Goal: Task Accomplishment & Management: Use online tool/utility

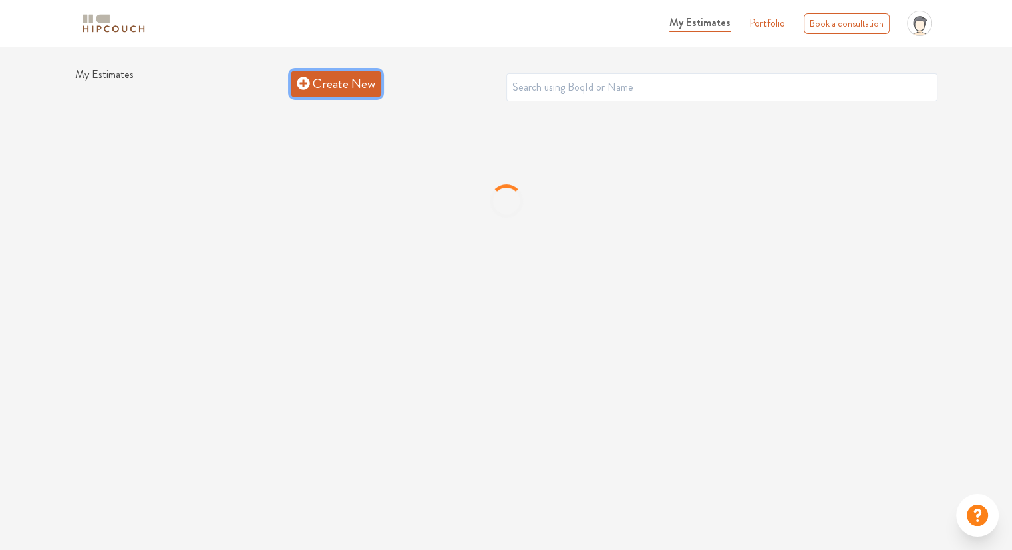
click at [325, 92] on link "Create New" at bounding box center [336, 84] width 91 height 27
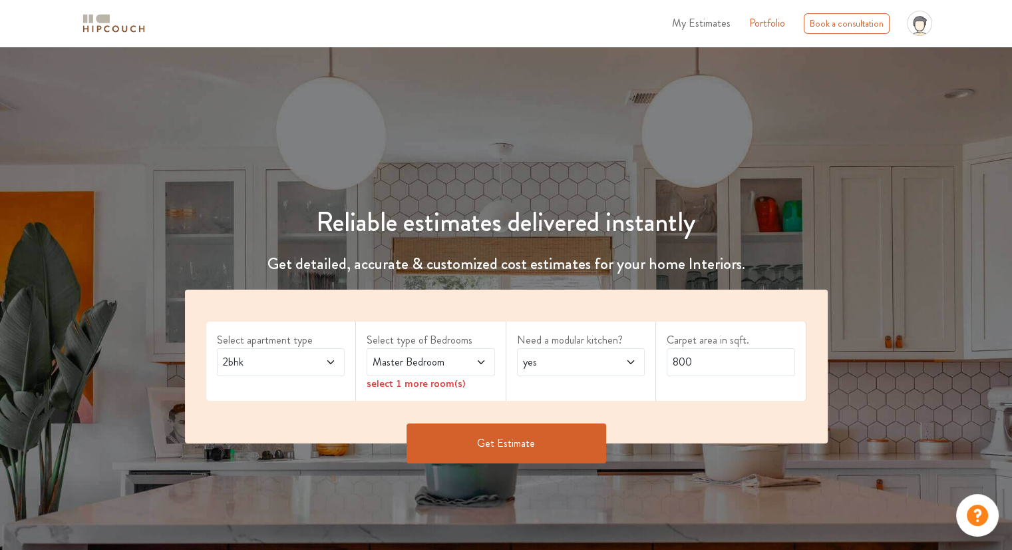
click at [325, 361] on icon at bounding box center [330, 362] width 11 height 11
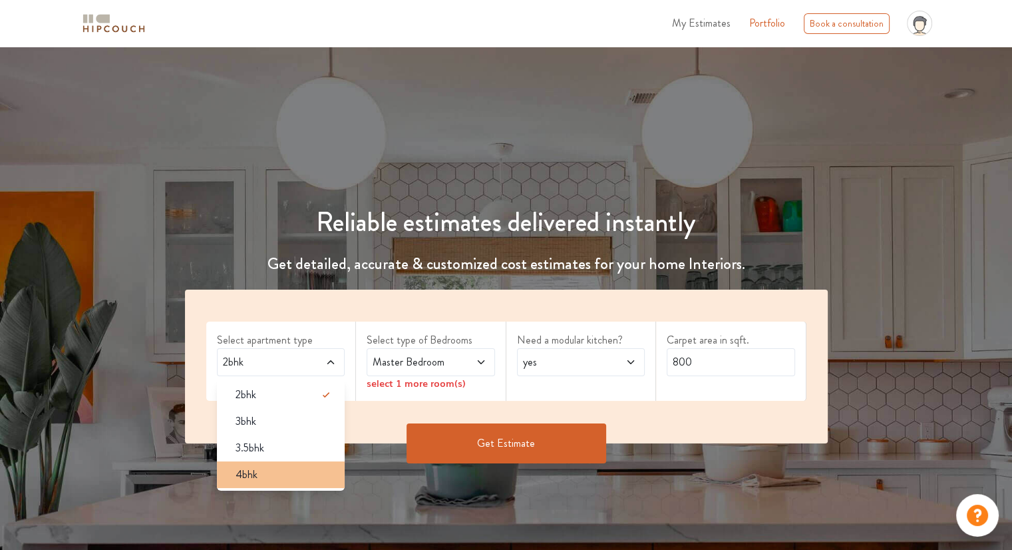
click at [255, 473] on span "4bhk" at bounding box center [247, 475] width 22 height 16
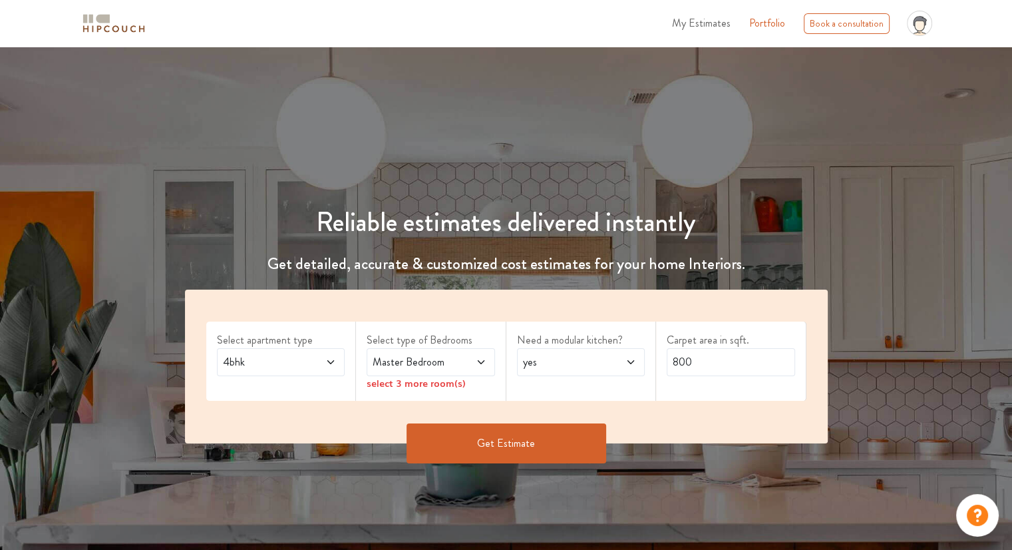
click at [429, 361] on span "Master Bedroom" at bounding box center [413, 362] width 87 height 16
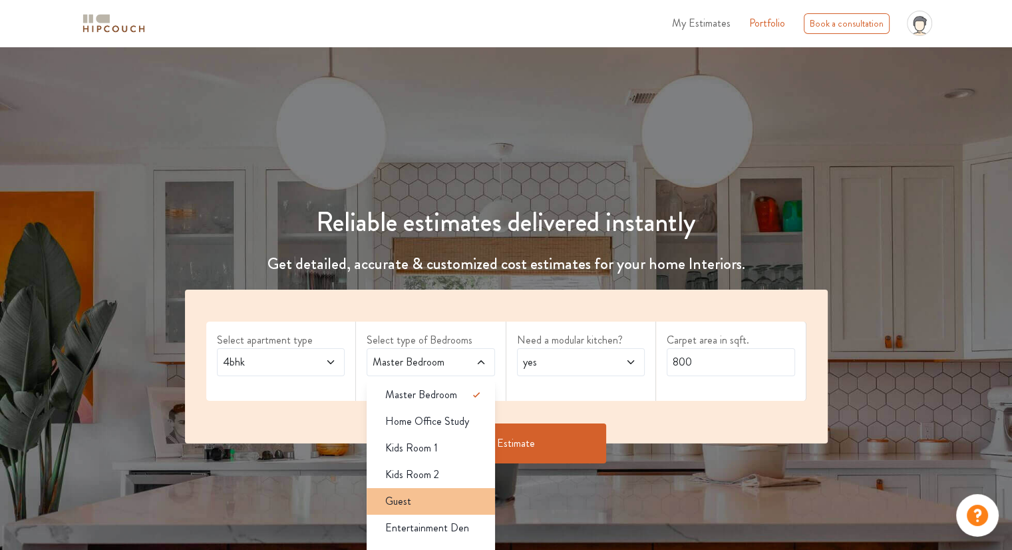
click at [400, 510] on li "Guest" at bounding box center [431, 501] width 128 height 27
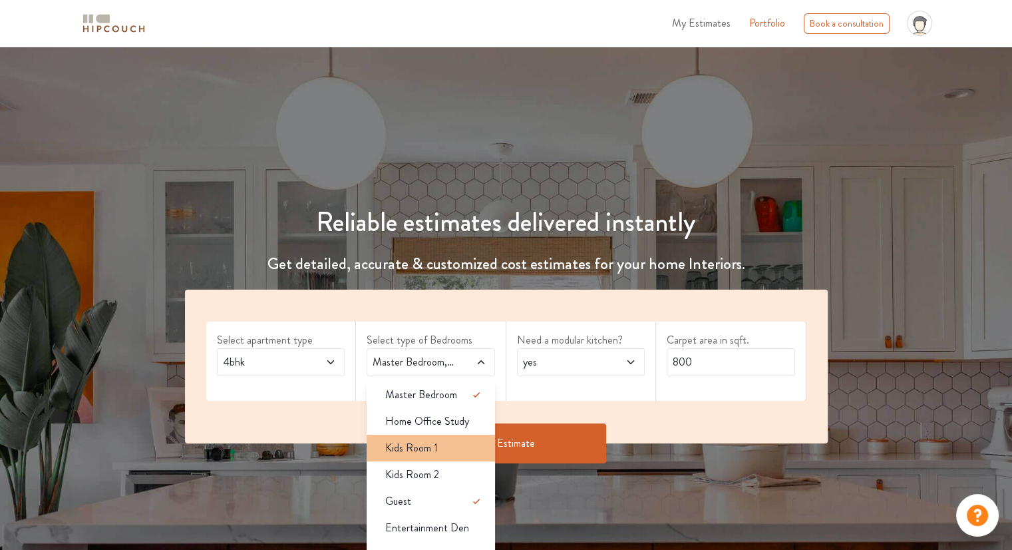
click at [431, 453] on span "Kids Room 1" at bounding box center [411, 448] width 53 height 16
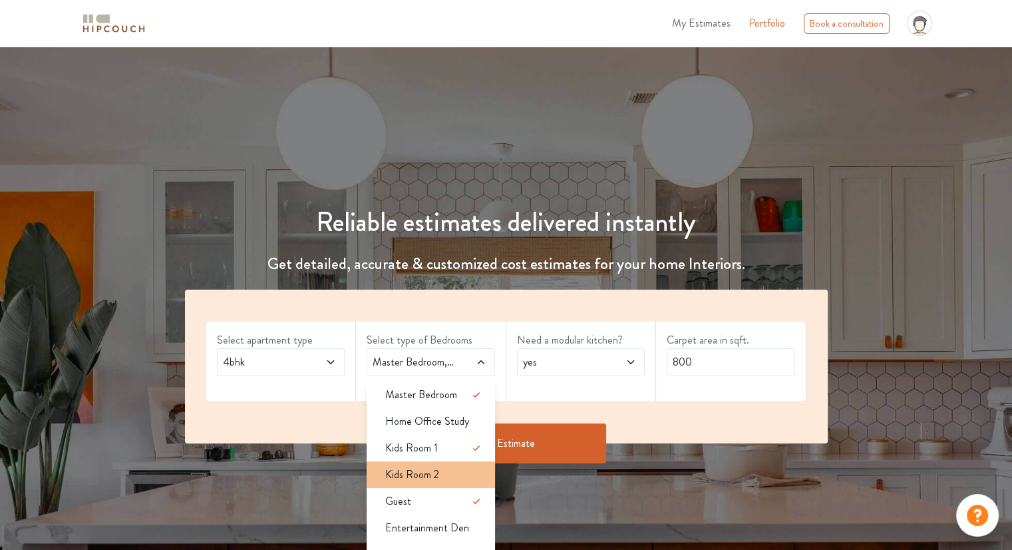
click at [436, 476] on span "Kids Room 2" at bounding box center [412, 475] width 54 height 16
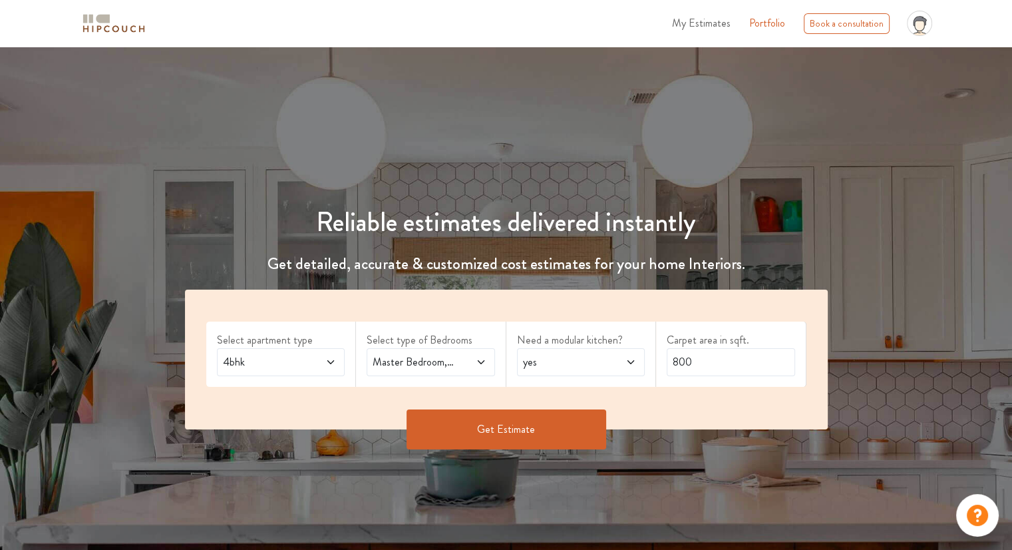
click at [453, 361] on span "Master Bedroom,Kids Room 1,Kids Room 2,Guest" at bounding box center [413, 362] width 87 height 16
click at [594, 359] on span "yes" at bounding box center [563, 362] width 87 height 16
click at [717, 362] on input "800" at bounding box center [731, 362] width 128 height 28
drag, startPoint x: 717, startPoint y: 362, endPoint x: 634, endPoint y: 371, distance: 84.3
click at [634, 371] on div "Select apartment type 4bhk Select type of Bedrooms Master Bedroom,Kids Room 1,K…" at bounding box center [506, 360] width 643 height 140
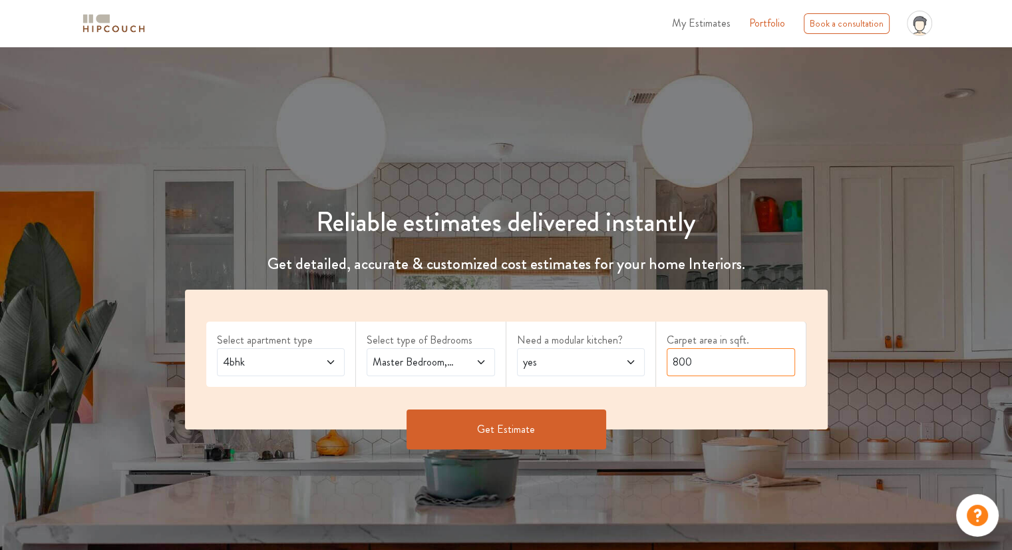
type input "2"
type input "3000"
click at [545, 427] on button "Get Estimate" at bounding box center [507, 429] width 200 height 40
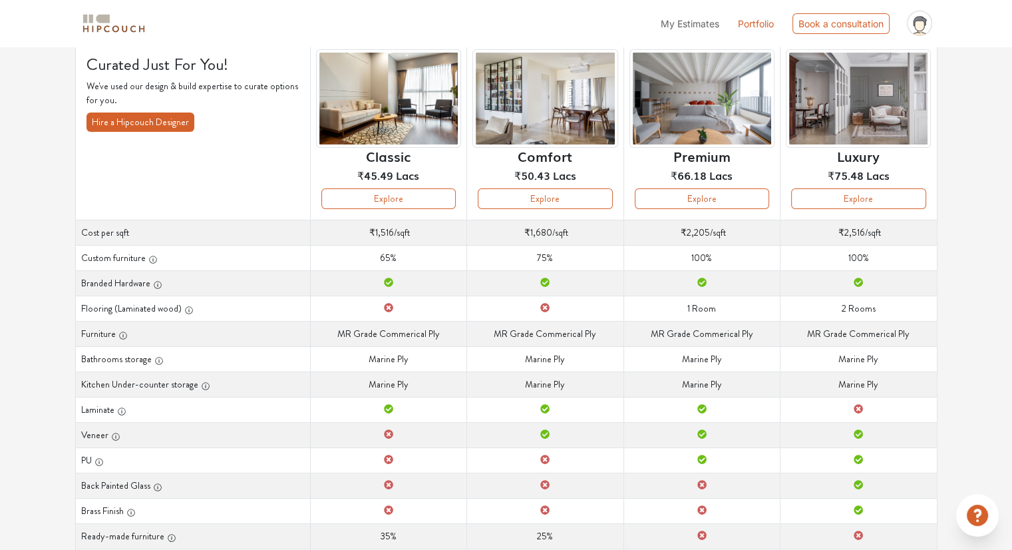
scroll to position [92, 0]
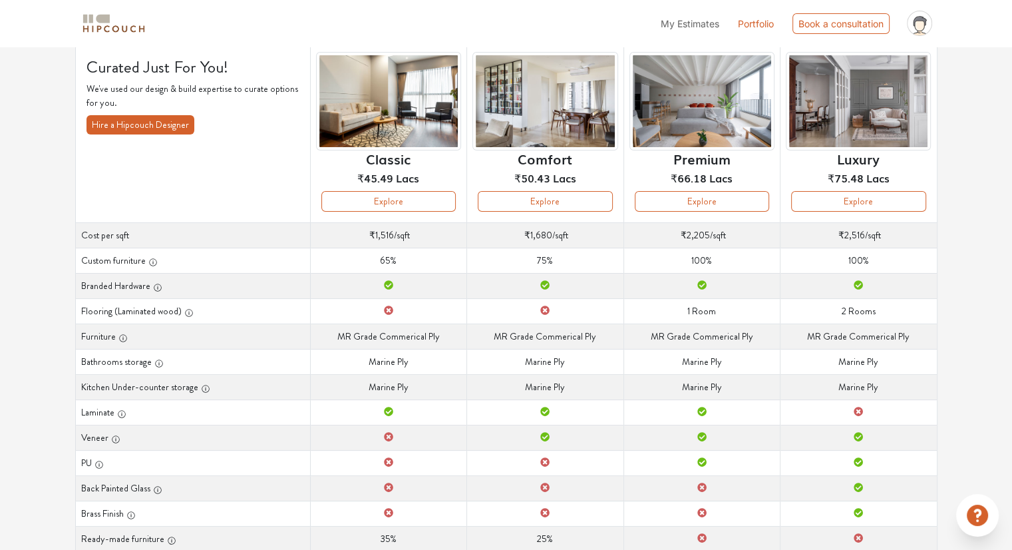
drag, startPoint x: 826, startPoint y: 197, endPoint x: 711, endPoint y: 141, distance: 127.4
click at [711, 141] on img at bounding box center [702, 101] width 145 height 99
click at [693, 188] on div "Premium ₹66.18 Lacs" at bounding box center [702, 121] width 145 height 139
click at [693, 198] on button "Explore" at bounding box center [702, 201] width 134 height 21
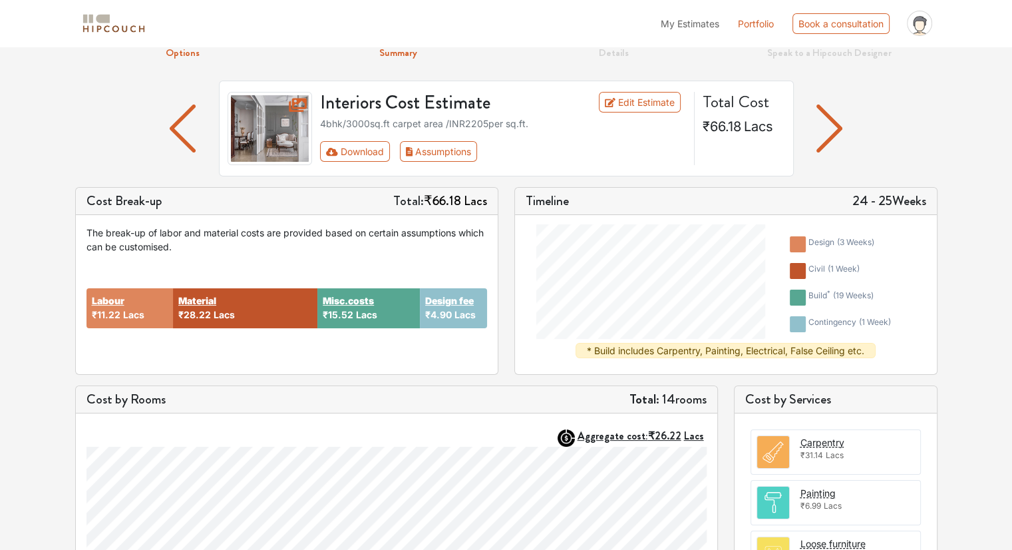
scroll to position [58, 0]
click at [366, 144] on button "Download" at bounding box center [355, 150] width 70 height 21
click at [350, 144] on button "Download" at bounding box center [355, 150] width 70 height 21
click at [188, 136] on img "button" at bounding box center [183, 128] width 26 height 48
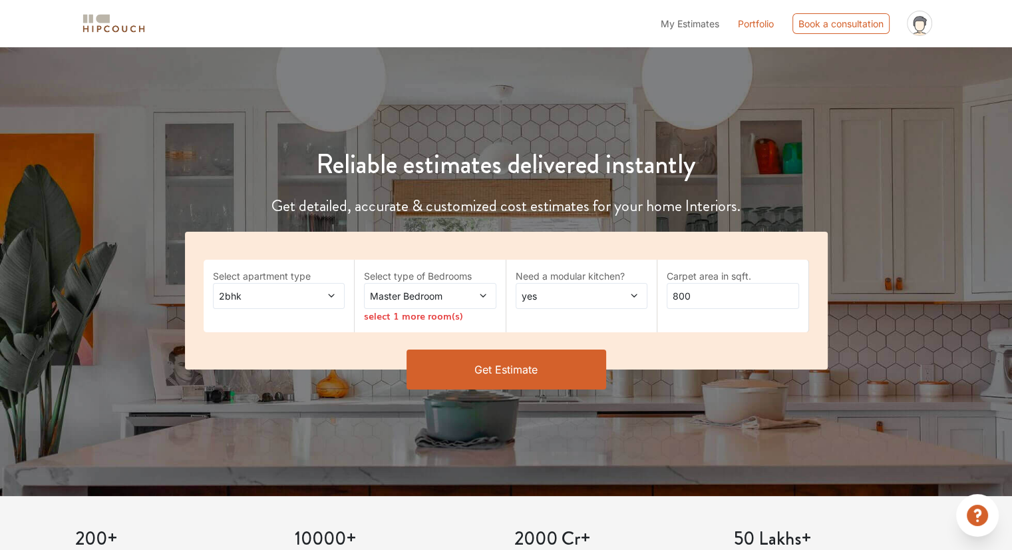
click at [409, 293] on span "Master Bedroom" at bounding box center [412, 296] width 90 height 14
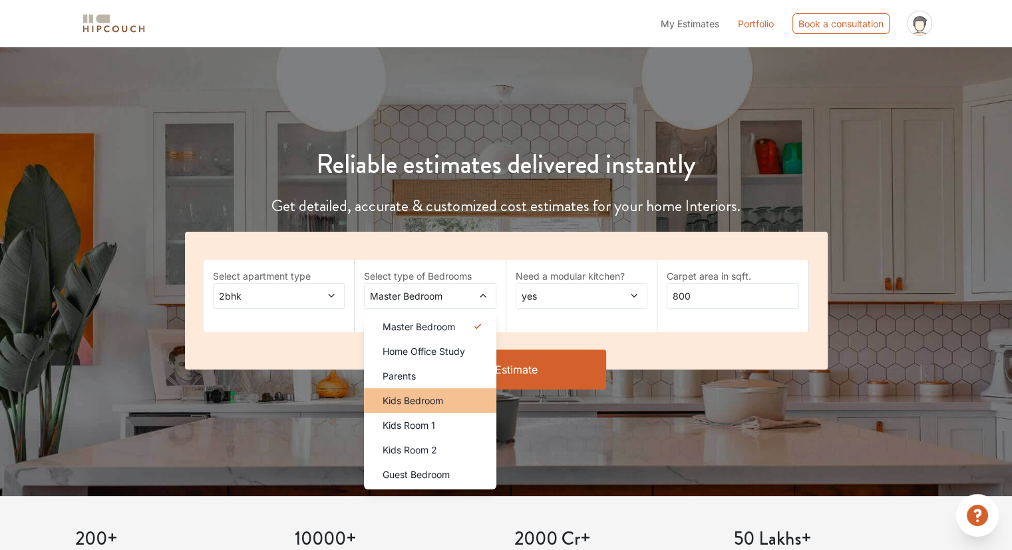
click at [421, 403] on span "Kids Bedroom" at bounding box center [413, 400] width 61 height 14
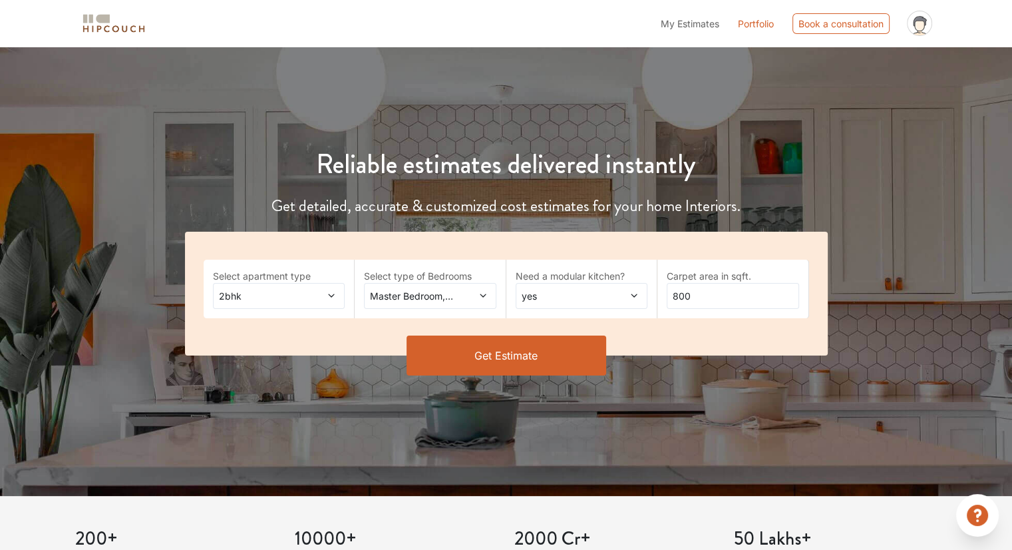
click at [558, 289] on span "yes" at bounding box center [564, 296] width 90 height 14
click at [708, 293] on input "800" at bounding box center [733, 296] width 132 height 26
drag, startPoint x: 708, startPoint y: 293, endPoint x: 660, endPoint y: 291, distance: 48.0
click at [660, 291] on div "Carpet area in sqft. 800" at bounding box center [734, 289] width 152 height 59
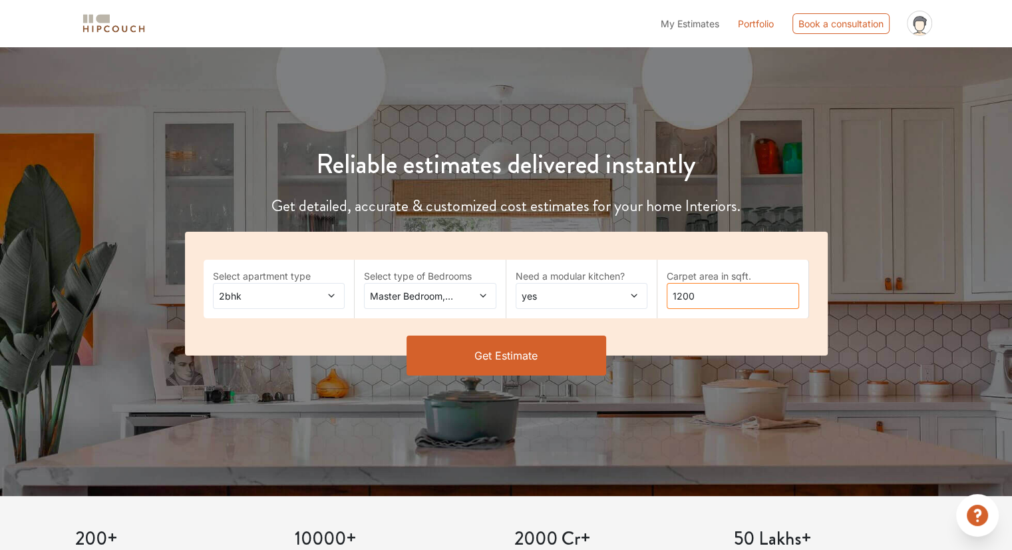
type input "1200"
click at [572, 363] on button "Get Estimate" at bounding box center [507, 355] width 200 height 40
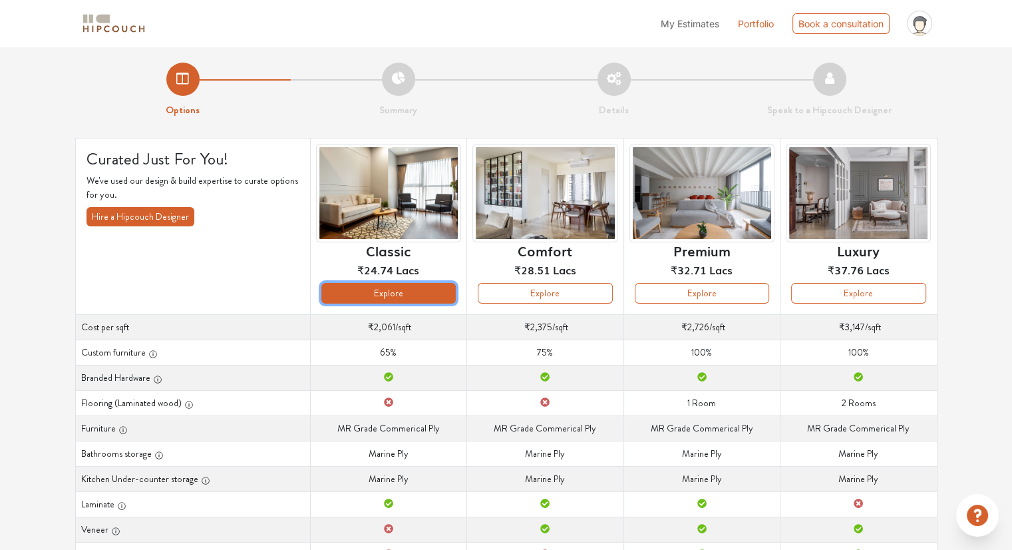
click at [402, 295] on button "Explore" at bounding box center [388, 293] width 134 height 21
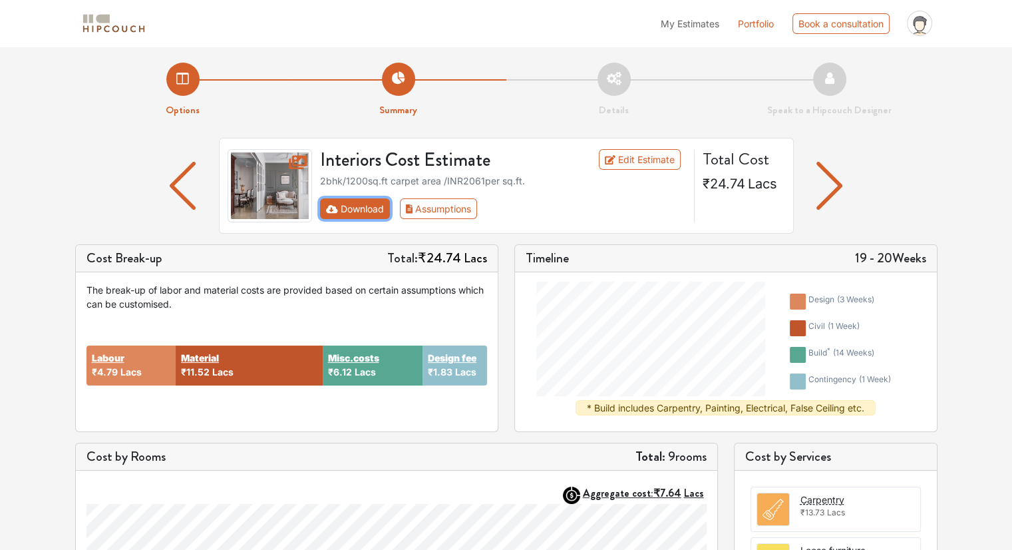
click at [373, 216] on button "Download" at bounding box center [355, 208] width 70 height 21
click at [432, 205] on button "Assumptions" at bounding box center [439, 208] width 78 height 21
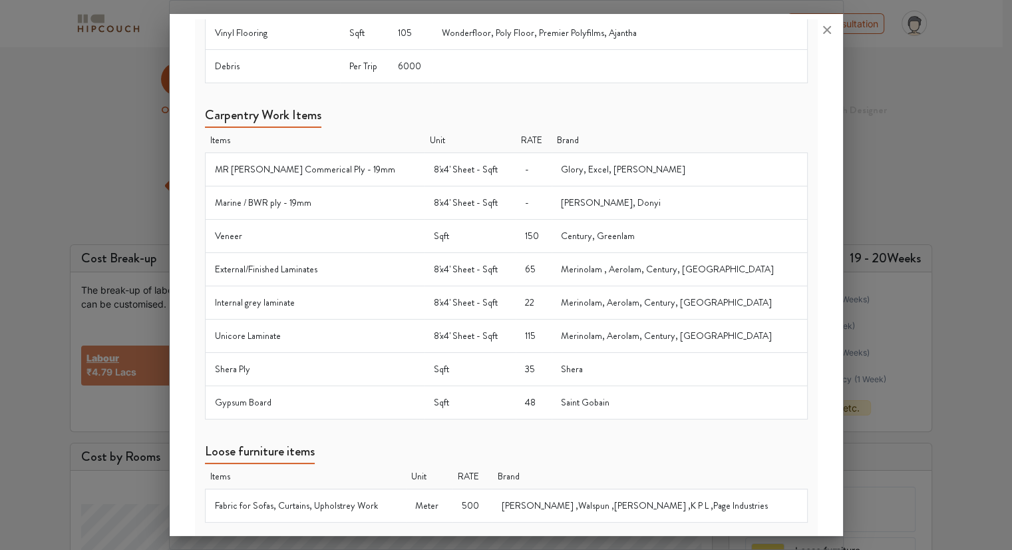
scroll to position [470, 0]
click at [824, 26] on icon at bounding box center [827, 30] width 8 height 8
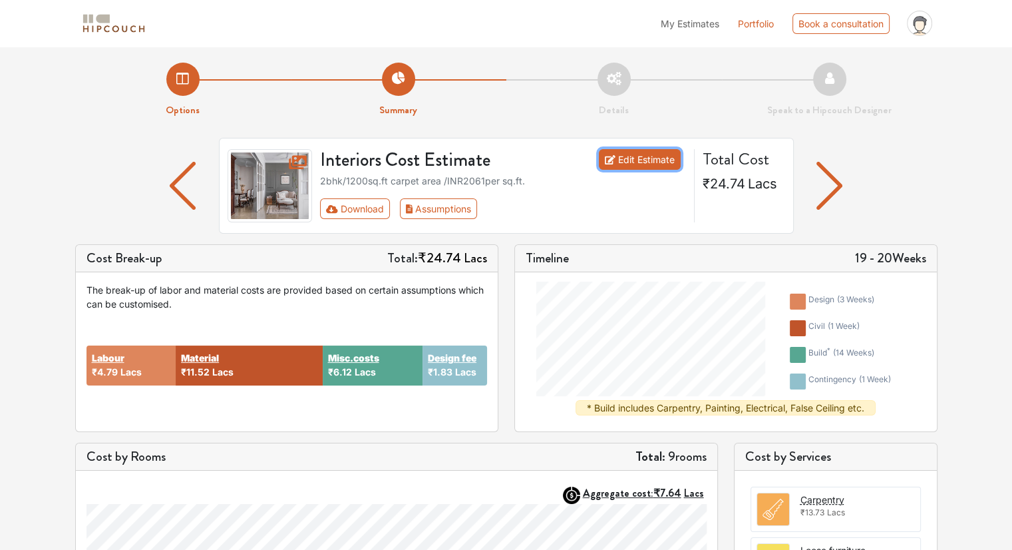
click at [619, 163] on link "Edit Estimate" at bounding box center [640, 159] width 82 height 21
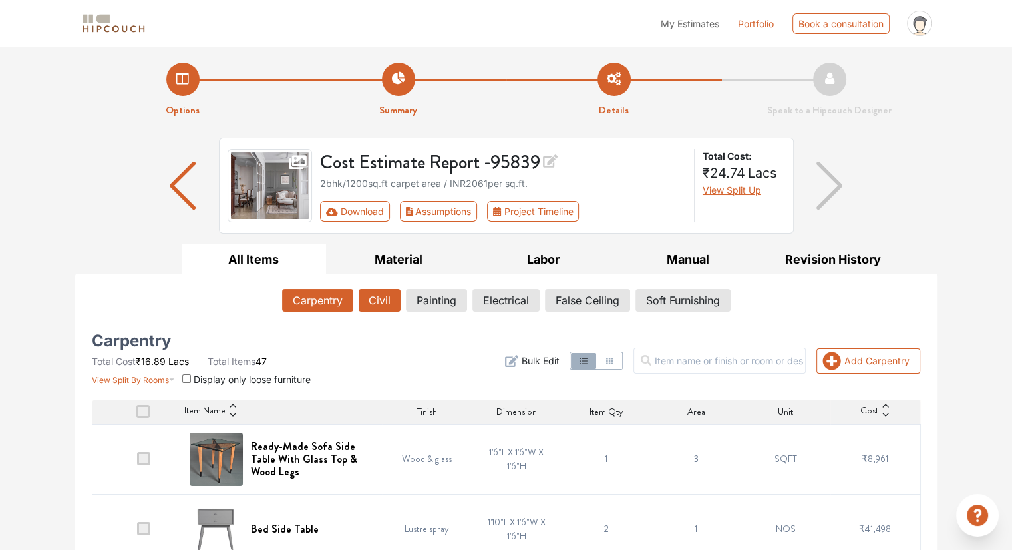
click at [385, 295] on button "Civil" at bounding box center [380, 300] width 42 height 23
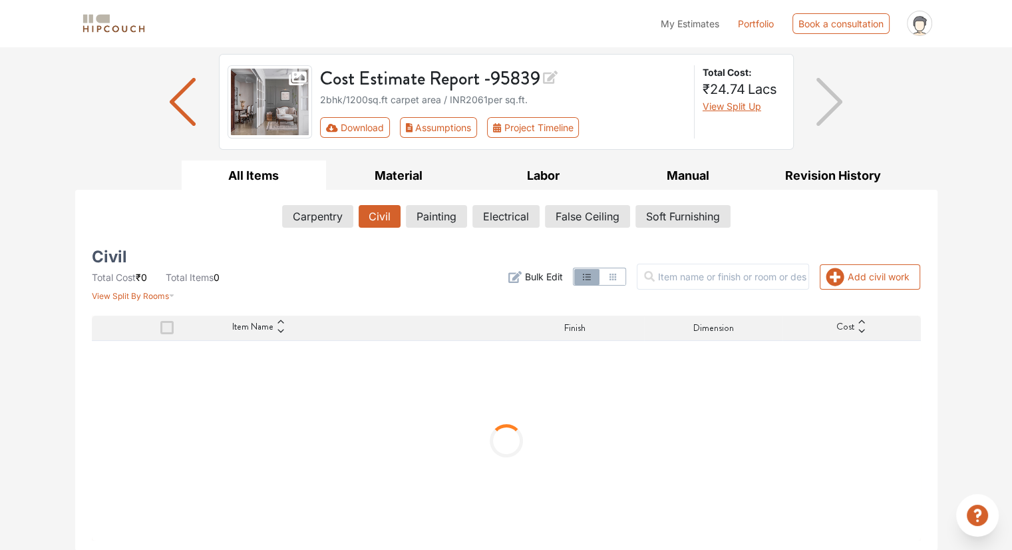
scroll to position [24, 0]
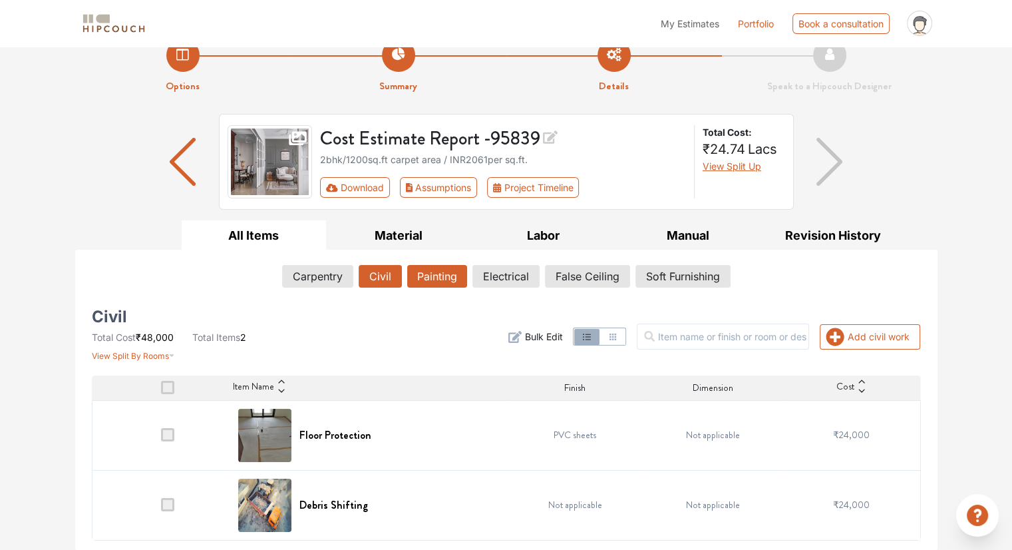
click at [423, 279] on button "Painting" at bounding box center [437, 276] width 60 height 23
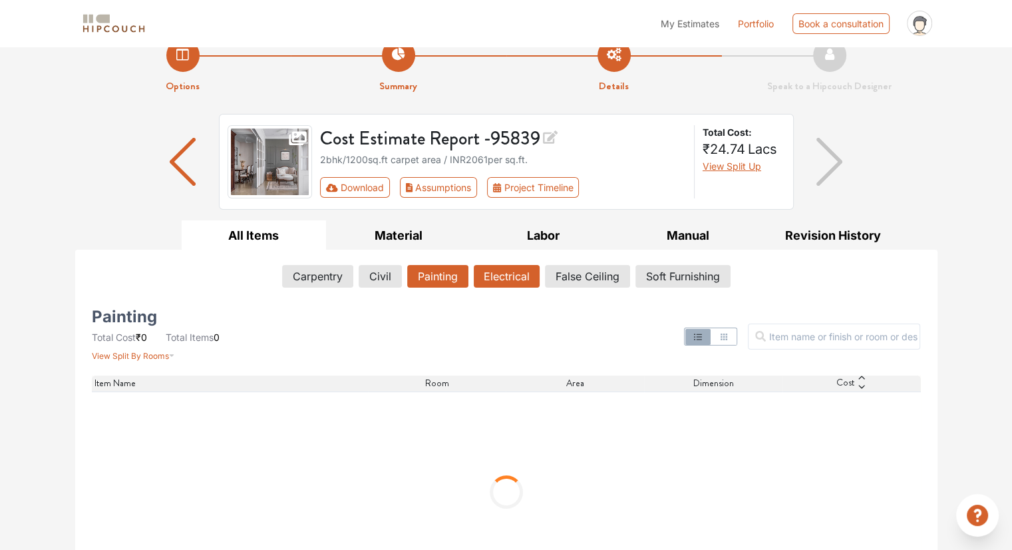
click at [500, 282] on button "Electrical" at bounding box center [507, 276] width 66 height 23
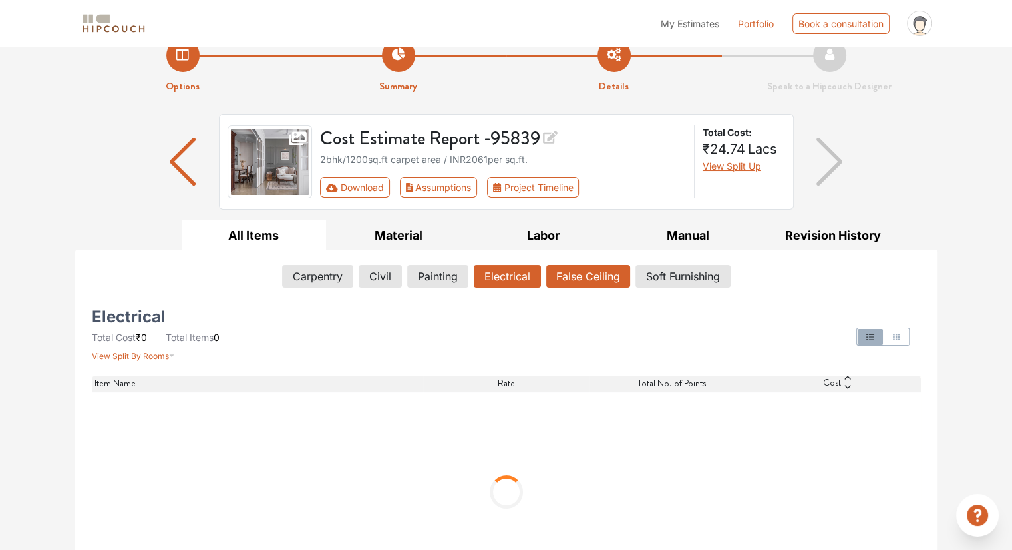
click at [574, 270] on button "False Ceiling" at bounding box center [588, 276] width 84 height 23
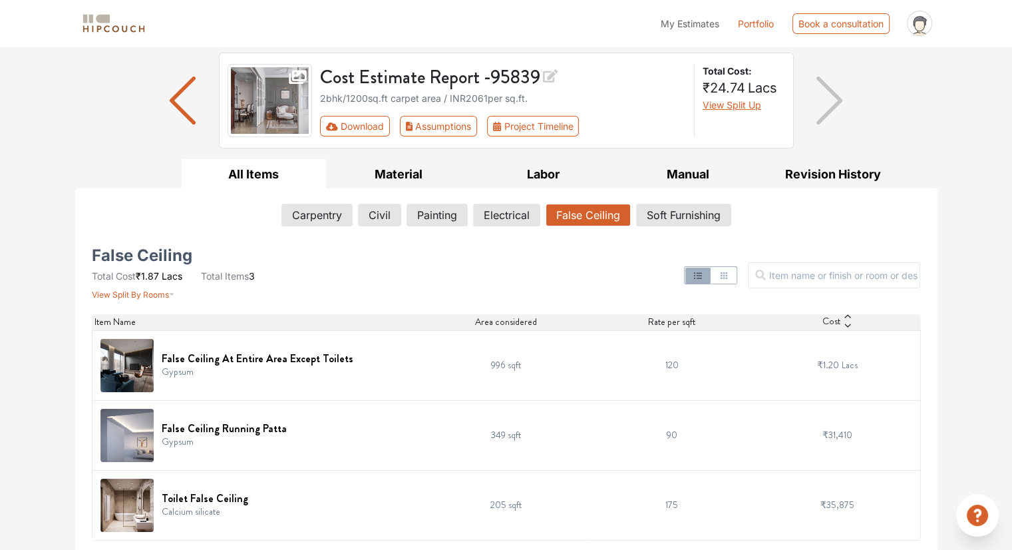
scroll to position [0, 0]
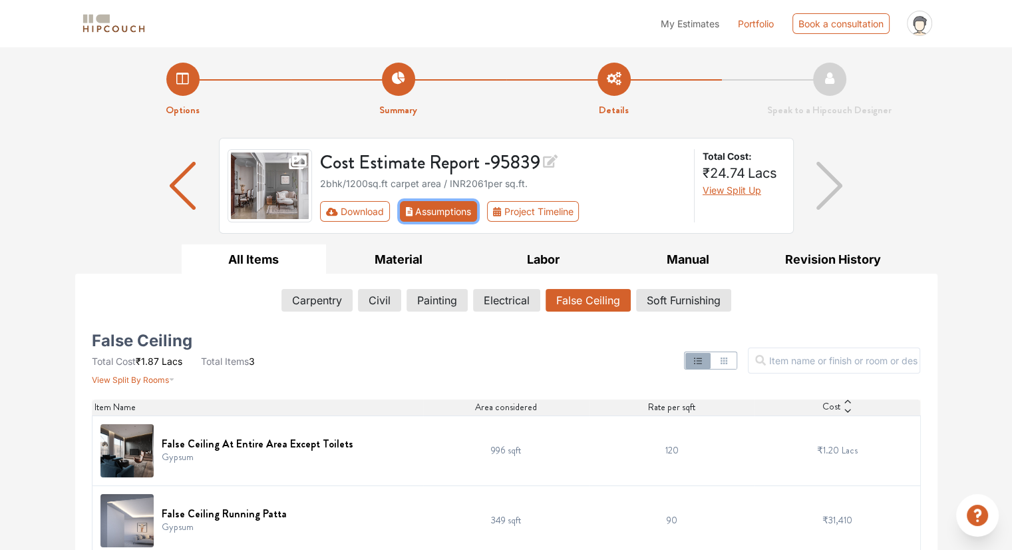
click at [428, 212] on button "Assumptions" at bounding box center [439, 211] width 78 height 21
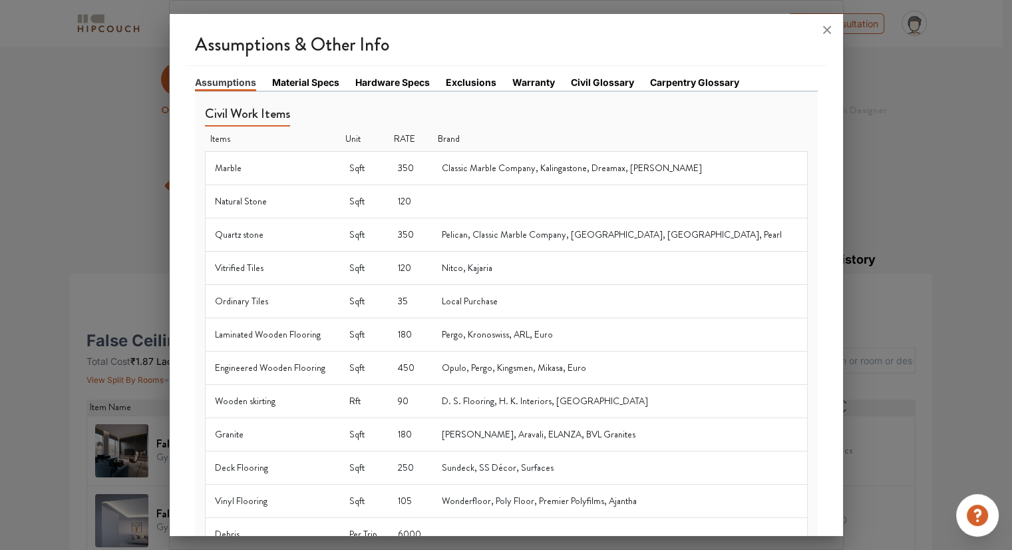
click at [325, 78] on link "Material Specs" at bounding box center [305, 82] width 67 height 14
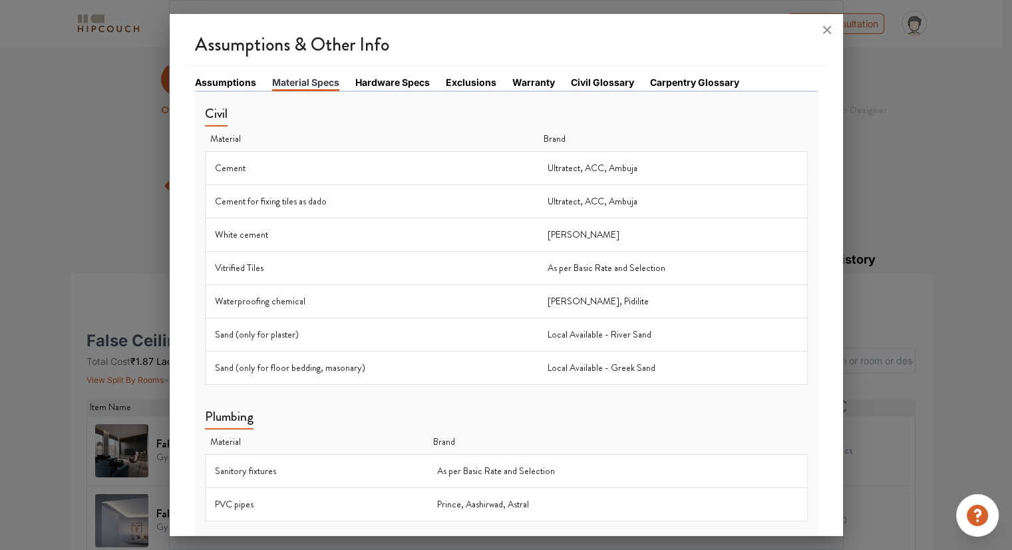
click at [242, 83] on link "Assumptions" at bounding box center [225, 82] width 61 height 14
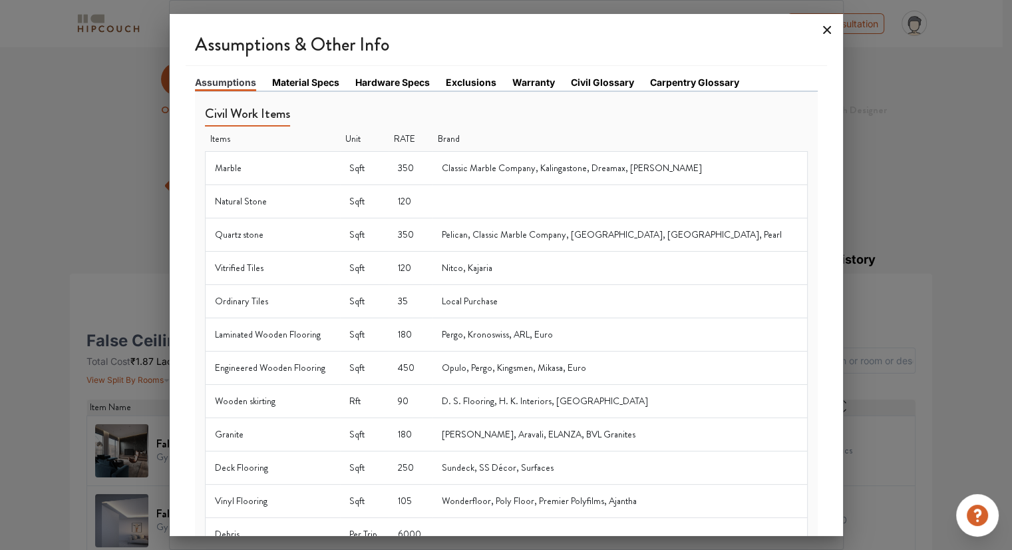
click at [825, 30] on icon at bounding box center [827, 29] width 21 height 21
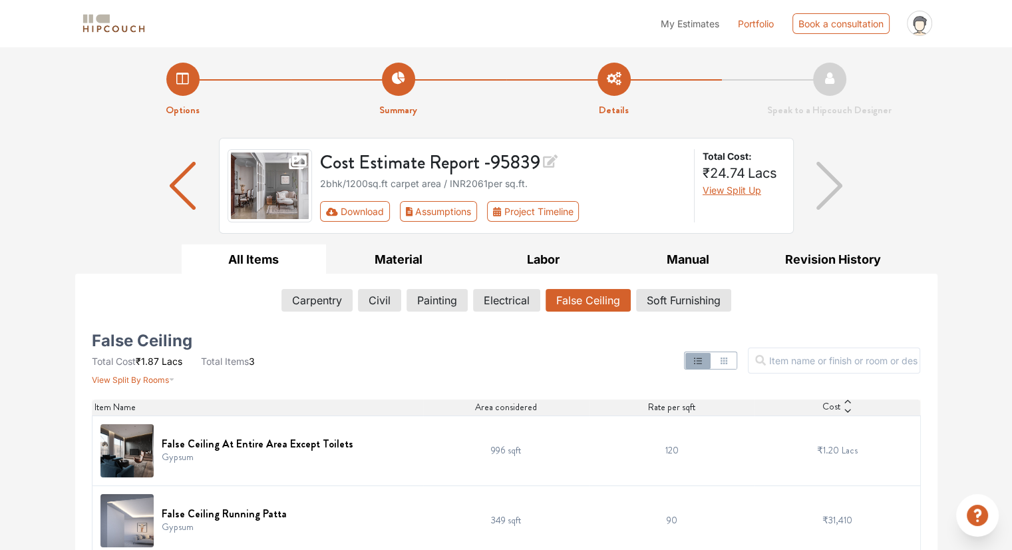
click at [700, 25] on span "My Estimates" at bounding box center [690, 23] width 59 height 11
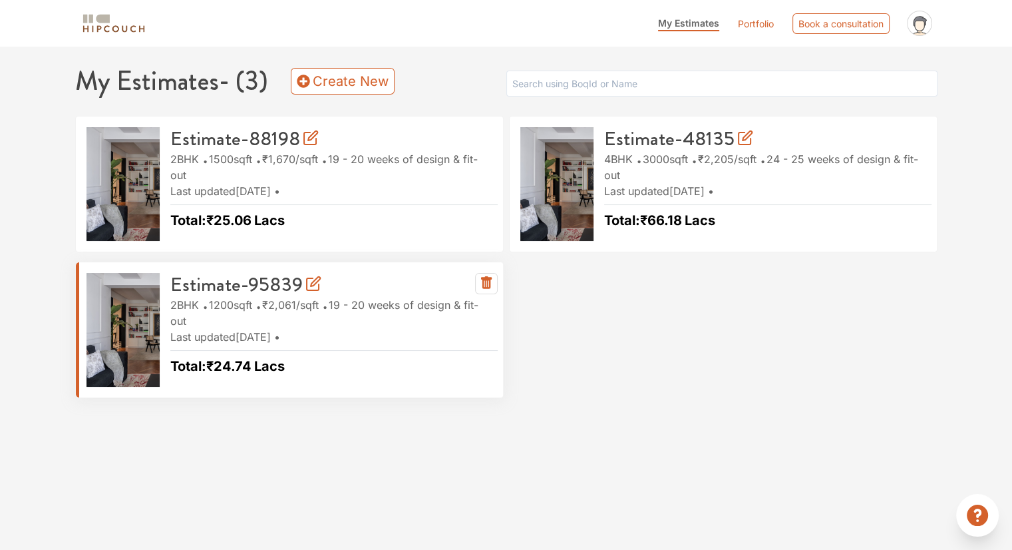
click at [262, 280] on h3 "Estimate-95839" at bounding box center [245, 285] width 151 height 24
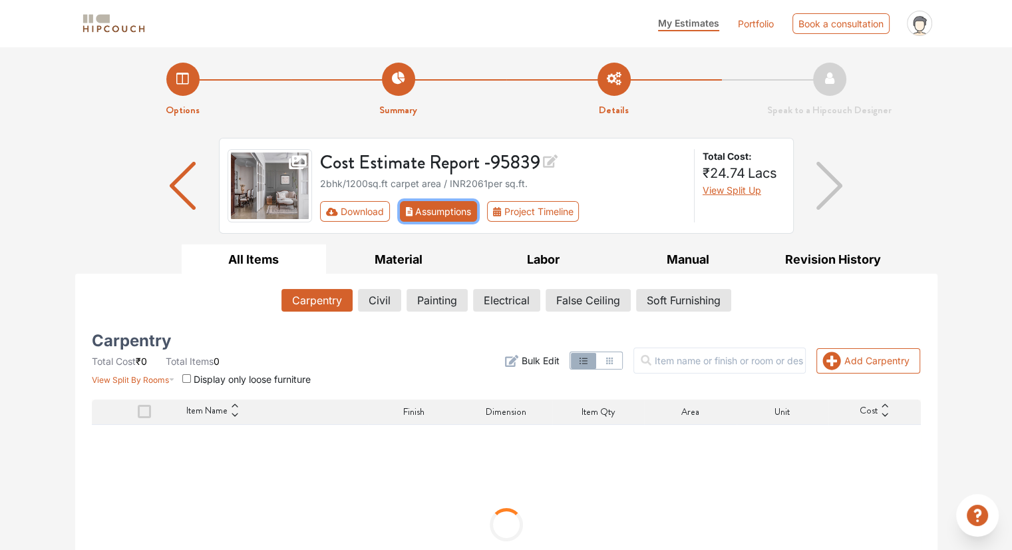
click at [432, 210] on button "Assumptions" at bounding box center [439, 211] width 78 height 21
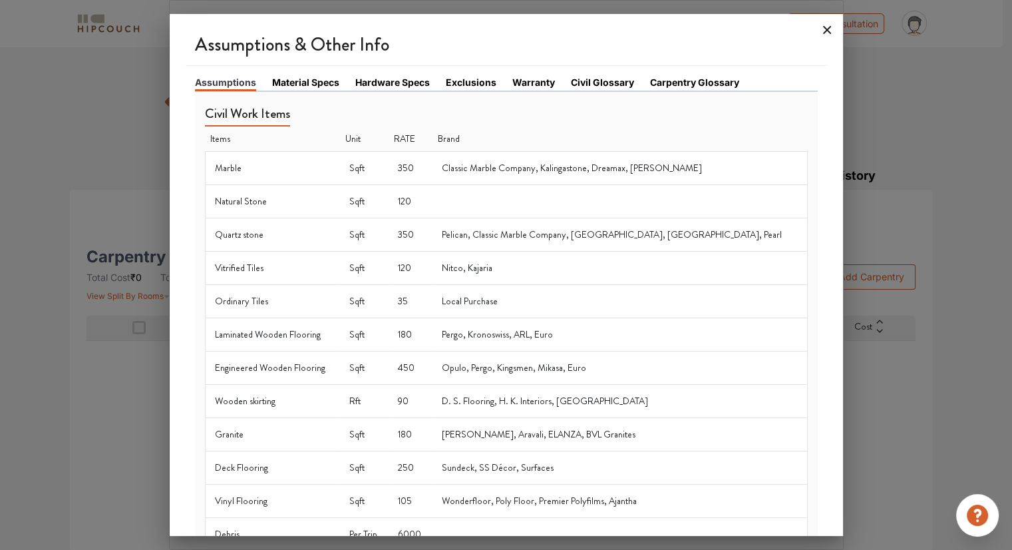
click at [829, 33] on icon at bounding box center [827, 29] width 21 height 21
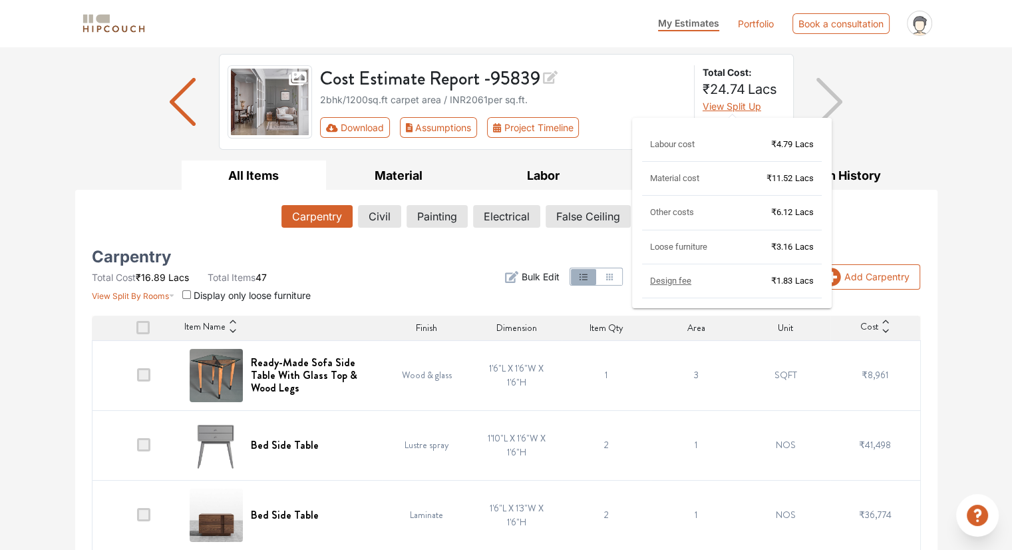
click at [730, 110] on span "View Split Up" at bounding box center [732, 105] width 59 height 11
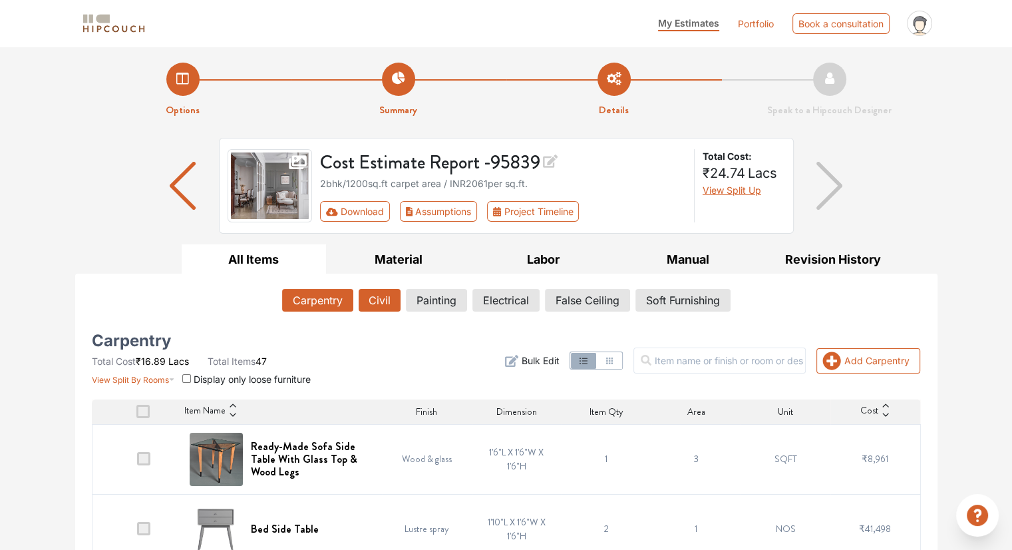
click at [384, 299] on button "Civil" at bounding box center [380, 300] width 42 height 23
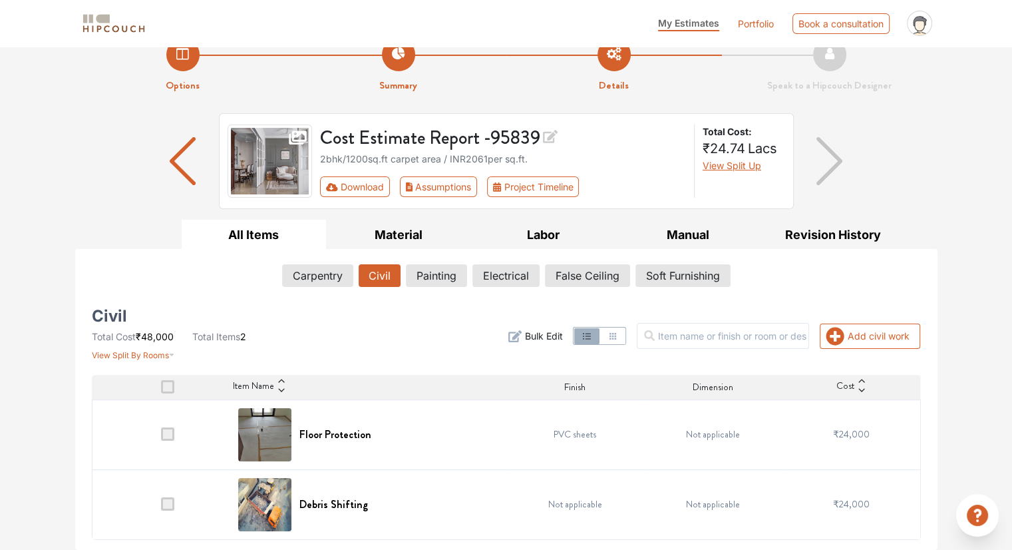
scroll to position [24, 0]
click at [683, 241] on button "Manual" at bounding box center [688, 235] width 145 height 30
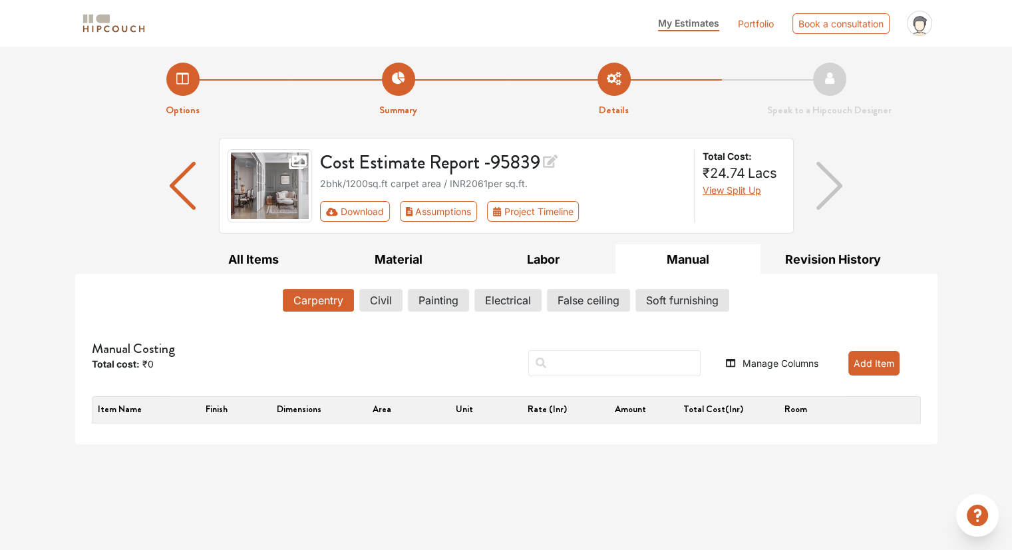
click at [266, 193] on img at bounding box center [270, 185] width 85 height 73
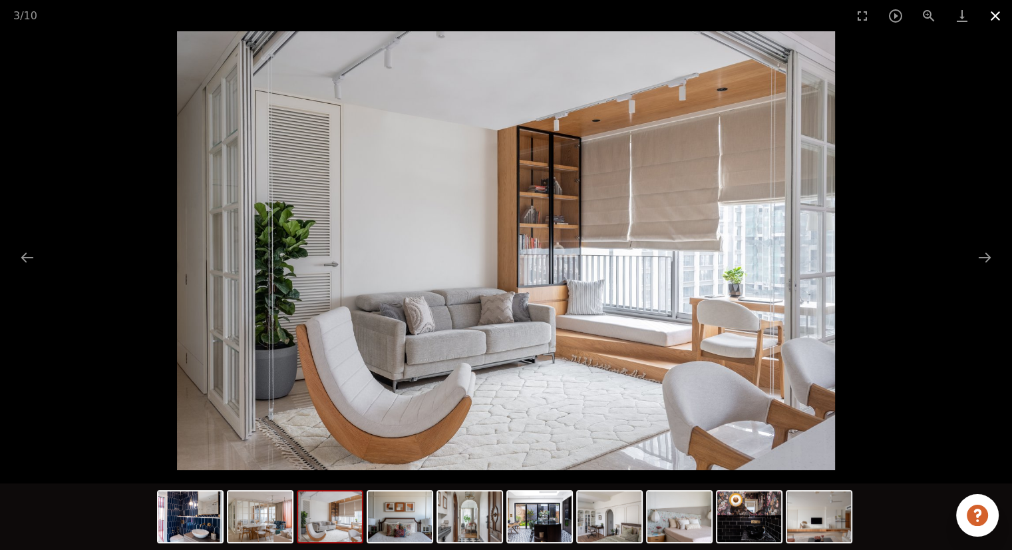
click at [996, 17] on button "Close gallery" at bounding box center [995, 15] width 33 height 31
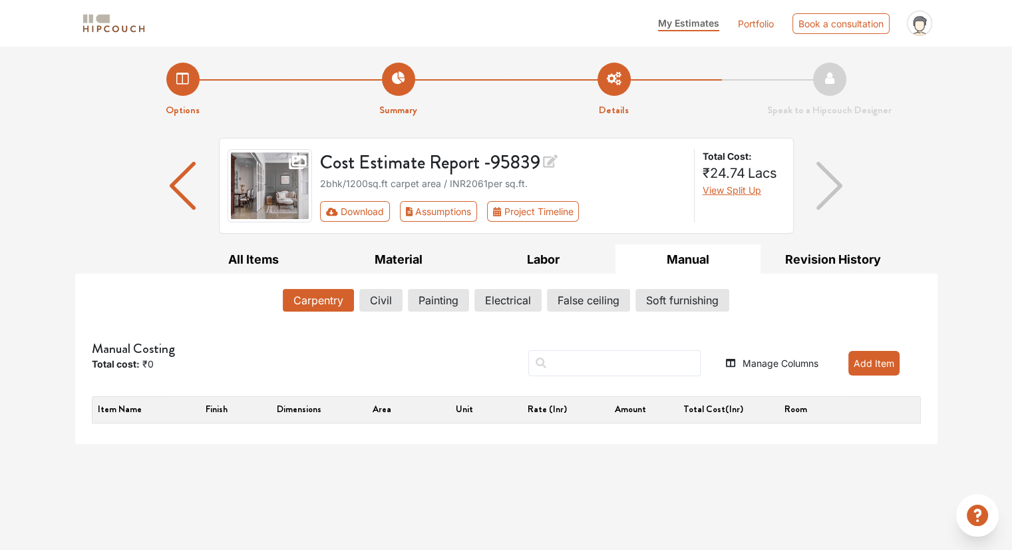
click at [759, 23] on link "Portfolio" at bounding box center [756, 24] width 36 height 14
